Goal: Task Accomplishment & Management: Use online tool/utility

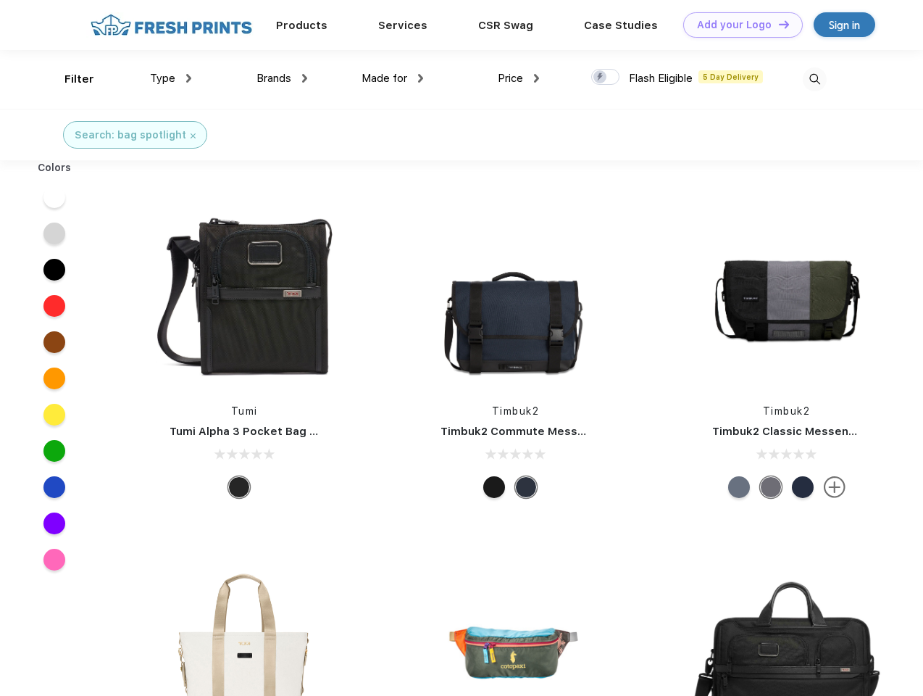
click at [738, 25] on link "Add your Logo Design Tool" at bounding box center [743, 24] width 120 height 25
click at [0, 0] on div "Design Tool" at bounding box center [0, 0] width 0 height 0
click at [778, 24] on link "Add your Logo Design Tool" at bounding box center [743, 24] width 120 height 25
click at [70, 79] on div "Filter" at bounding box center [80, 79] width 30 height 17
click at [171, 78] on span "Type" at bounding box center [162, 78] width 25 height 13
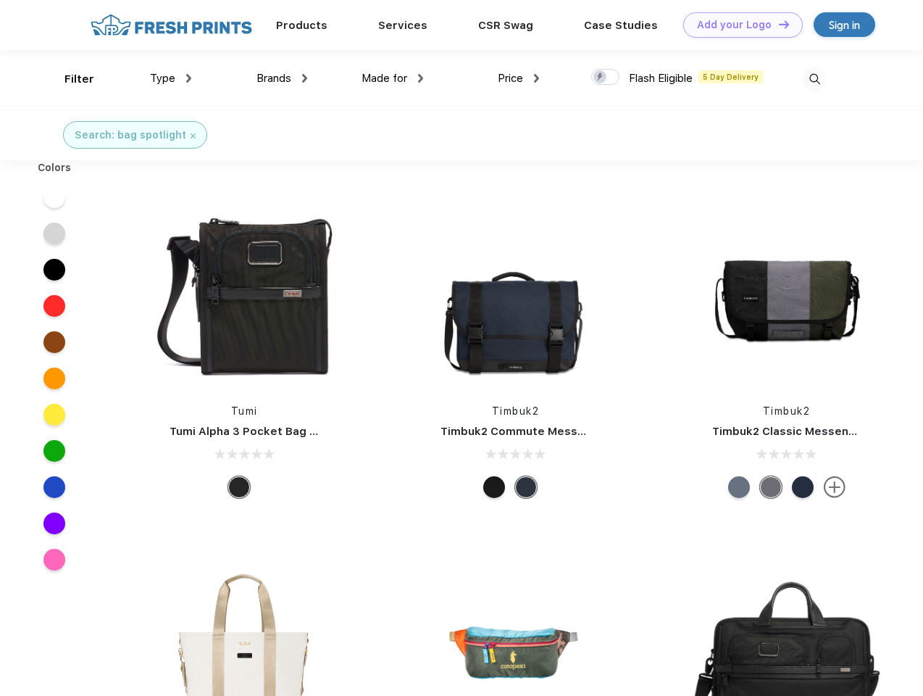
click at [282, 78] on span "Brands" at bounding box center [274, 78] width 35 height 13
click at [393, 78] on span "Made for" at bounding box center [385, 78] width 46 height 13
click at [519, 78] on span "Price" at bounding box center [510, 78] width 25 height 13
click at [606, 78] on div at bounding box center [605, 77] width 28 height 16
click at [601, 78] on input "checkbox" at bounding box center [595, 72] width 9 height 9
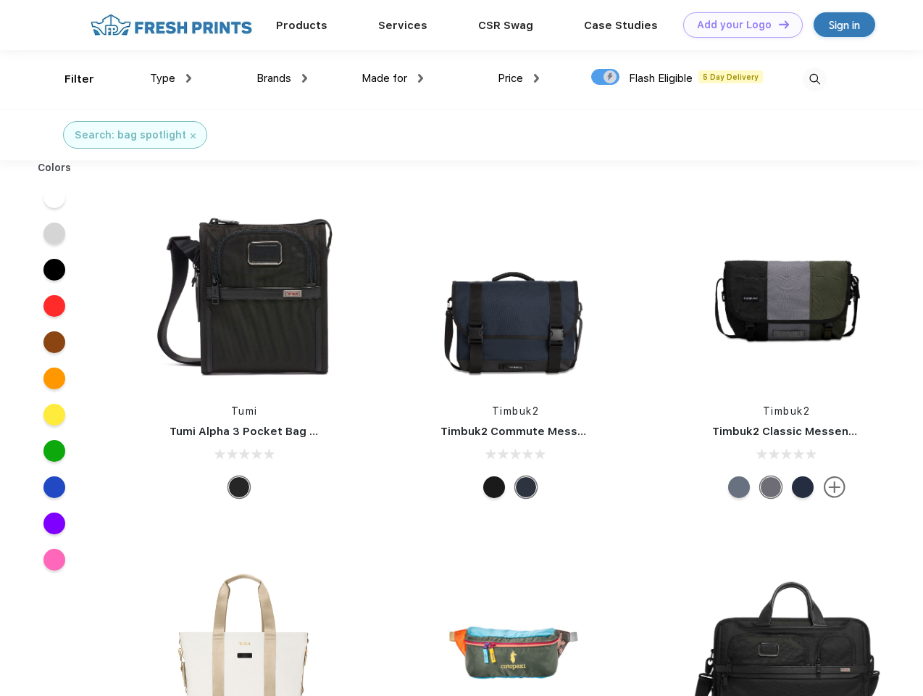
click at [815, 79] on img at bounding box center [815, 79] width 24 height 24
